Goal: Task Accomplishment & Management: Manage account settings

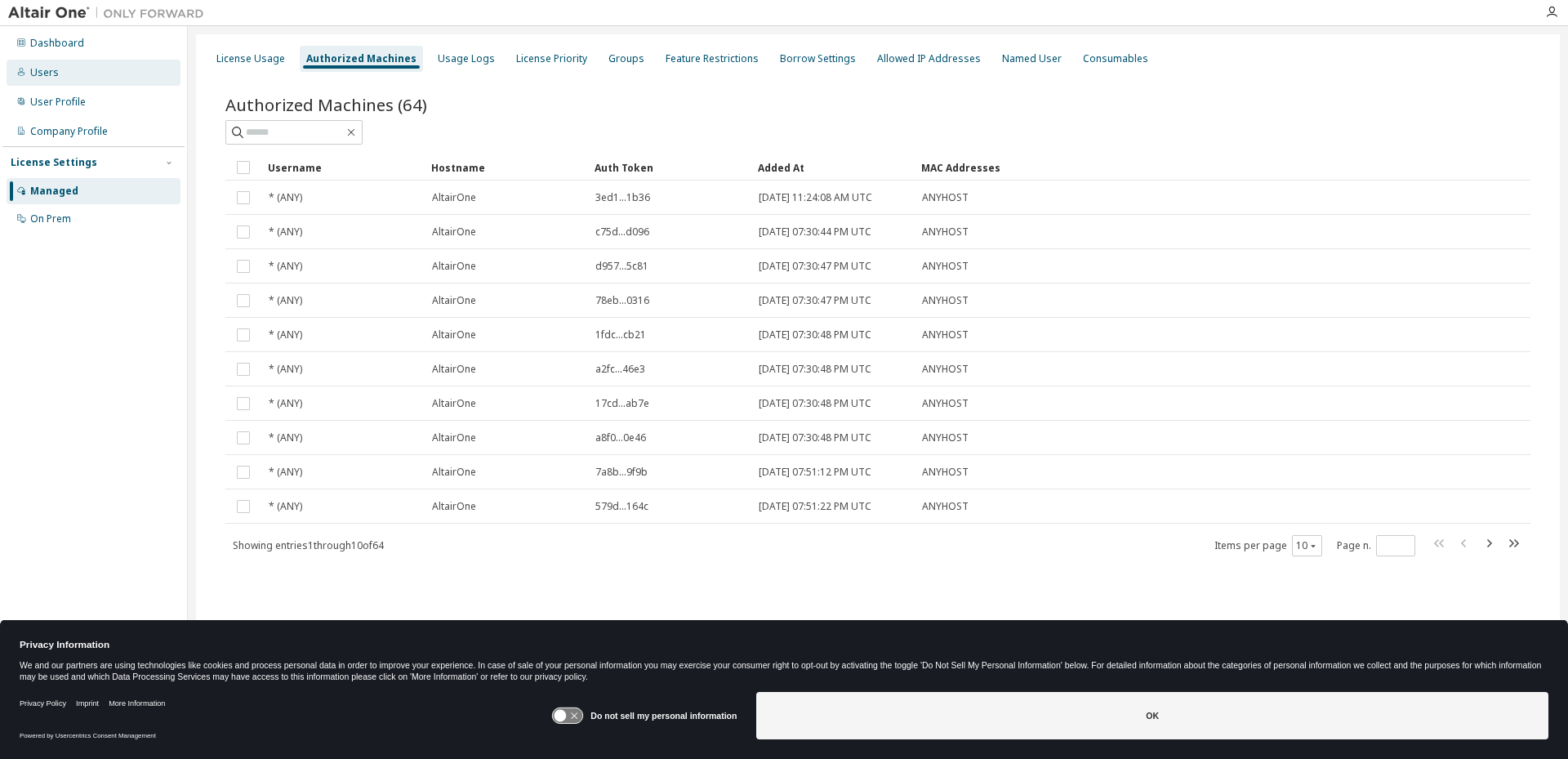
click at [53, 74] on div "Users" at bounding box center [44, 73] width 28 height 13
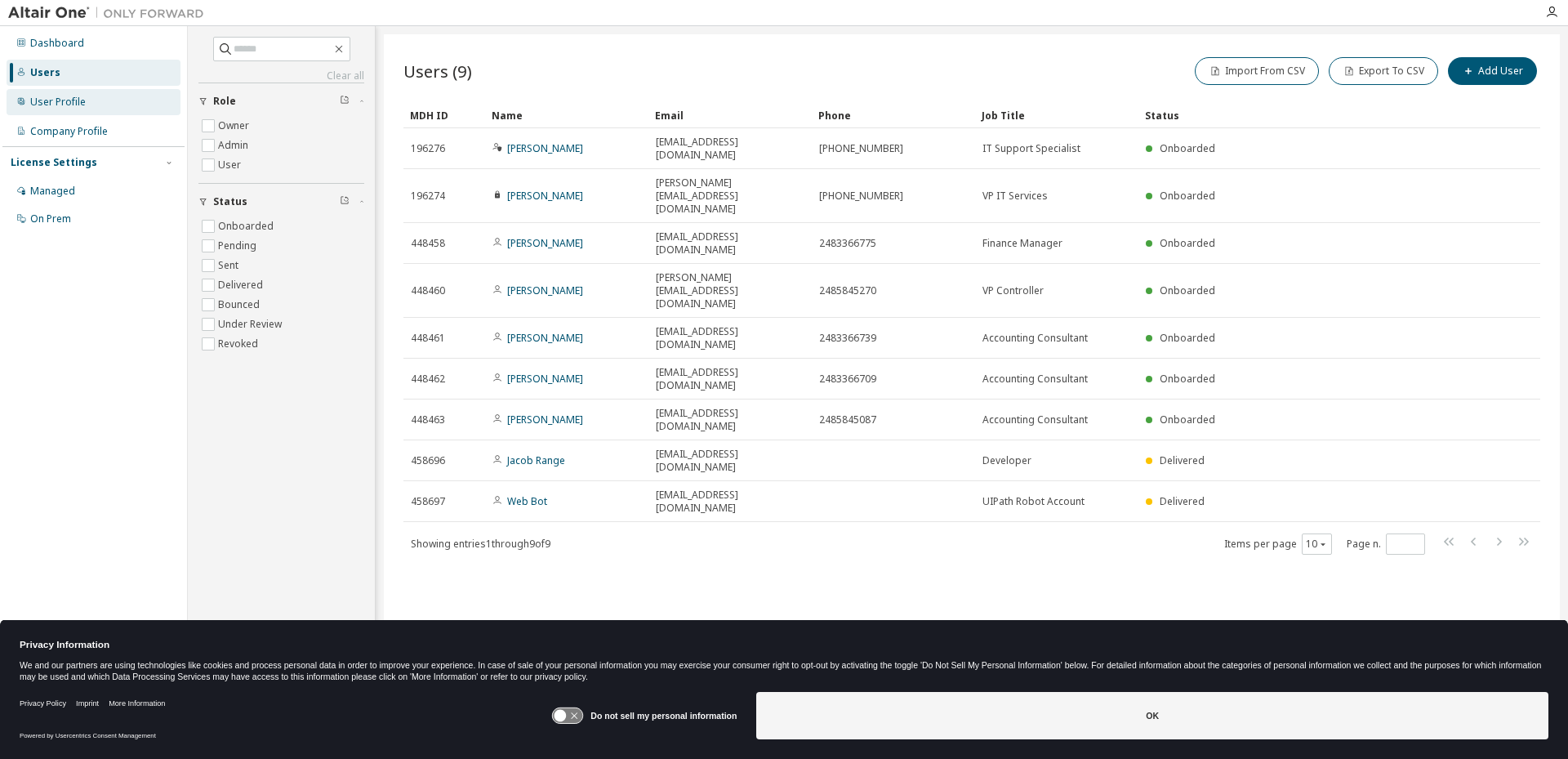
click at [53, 107] on div "User Profile" at bounding box center [58, 102] width 55 height 13
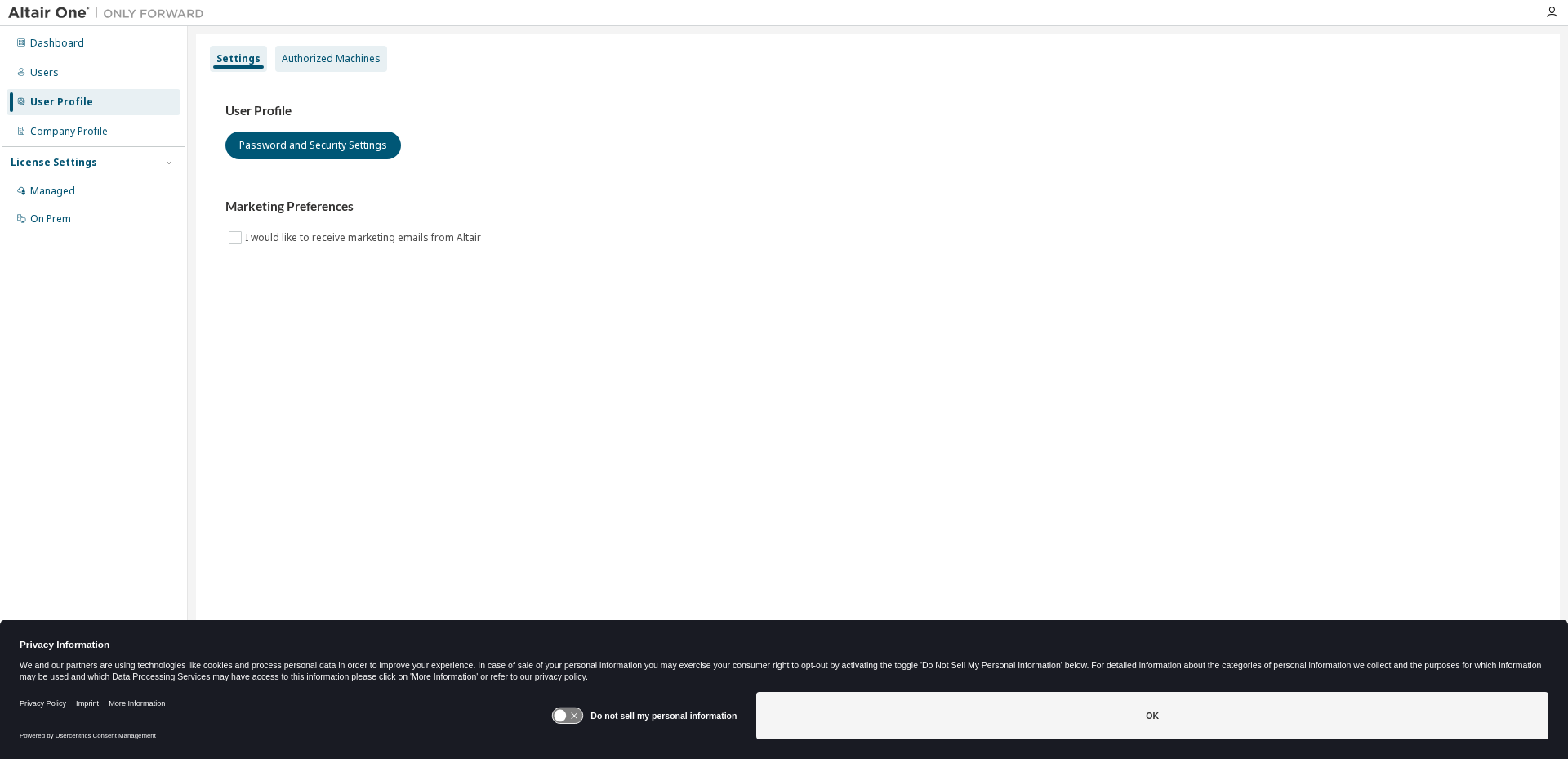
click at [371, 55] on div "Authorized Machines" at bounding box center [332, 59] width 99 height 13
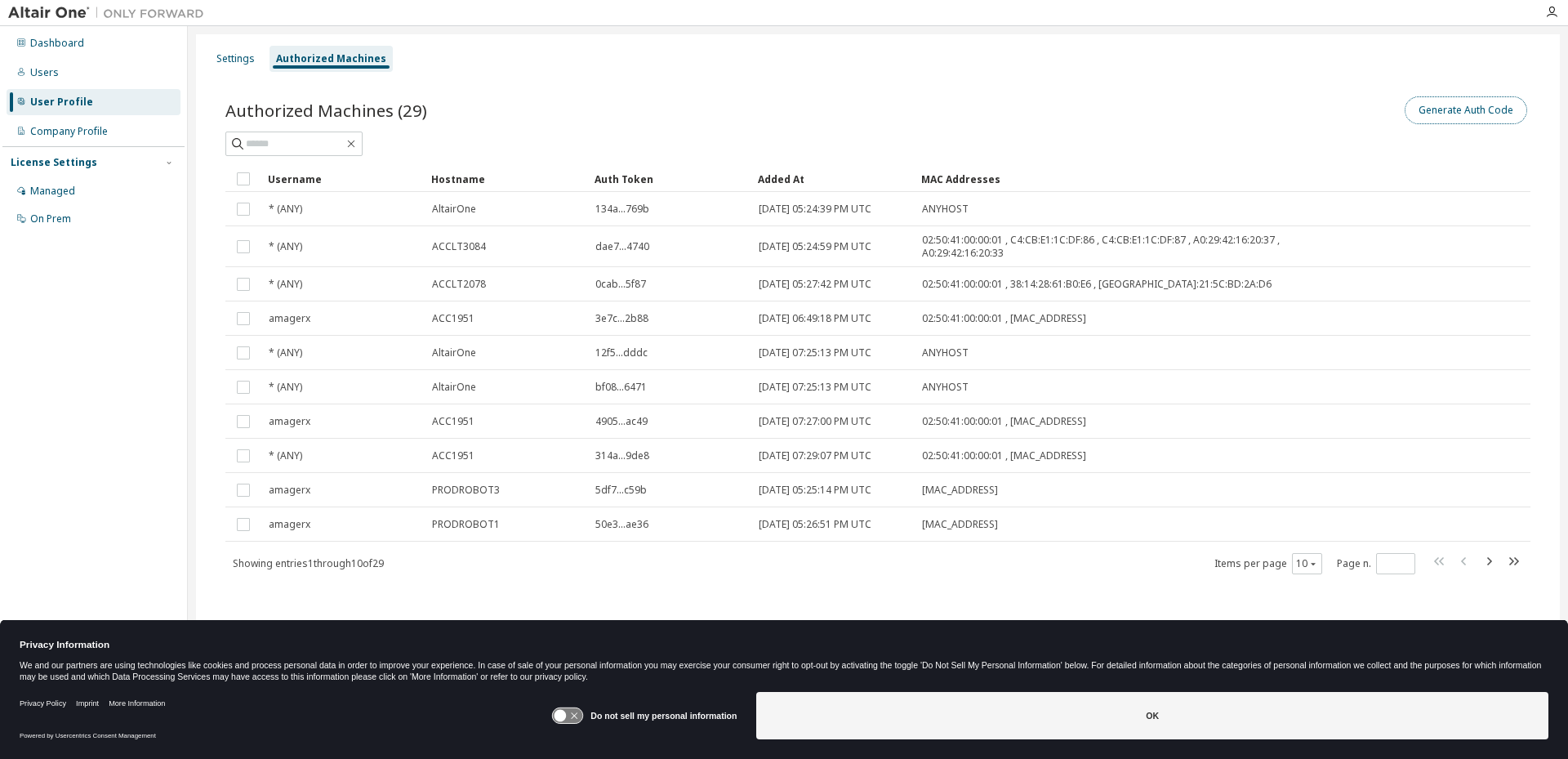
click at [1451, 106] on button "Generate Auth Code" at bounding box center [1465, 110] width 122 height 28
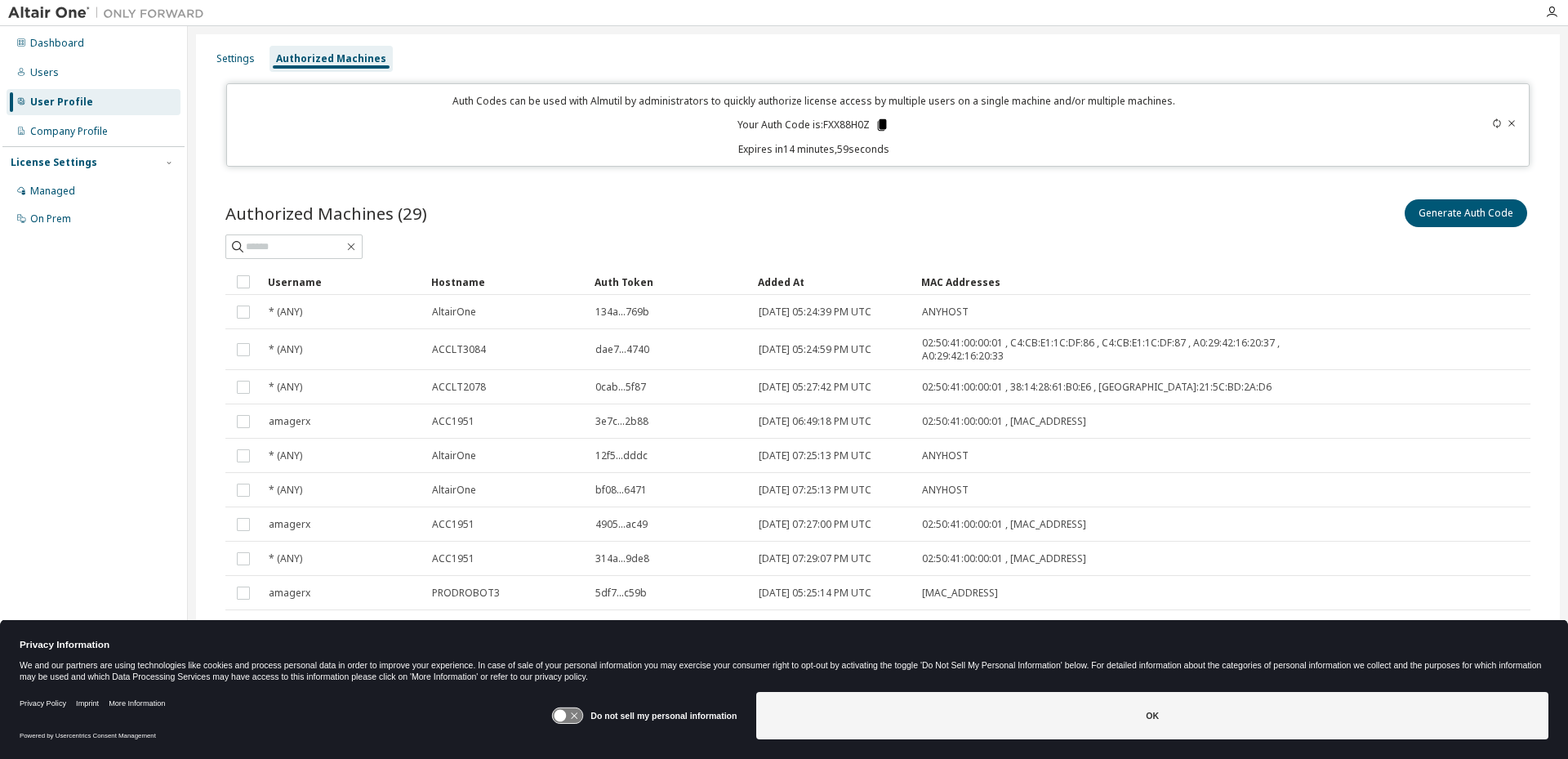
click at [880, 122] on icon at bounding box center [882, 125] width 9 height 11
